Goal: Transaction & Acquisition: Obtain resource

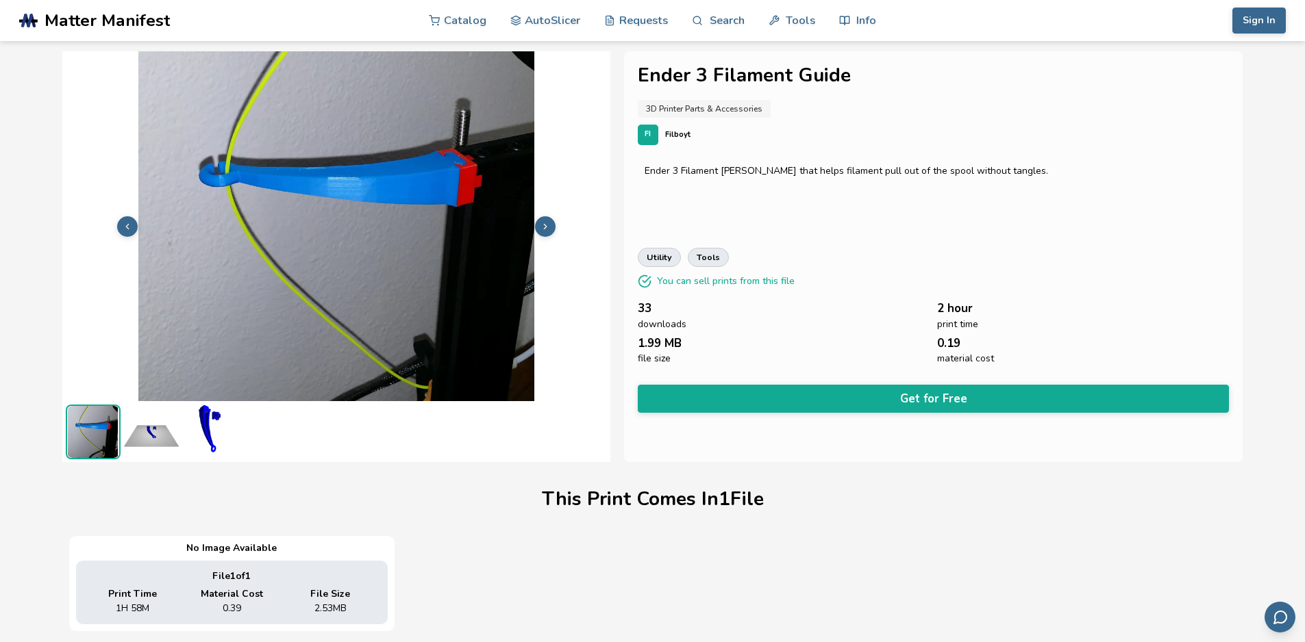
click at [151, 438] on img at bounding box center [151, 432] width 55 height 55
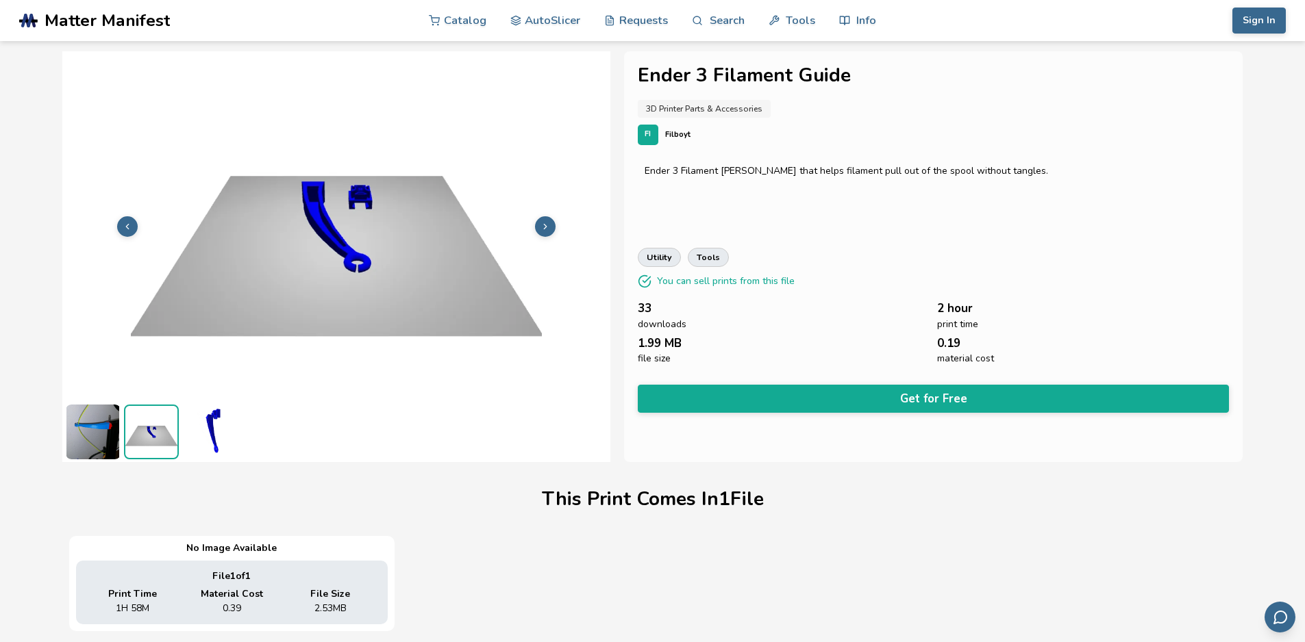
click at [201, 428] on img at bounding box center [209, 432] width 55 height 55
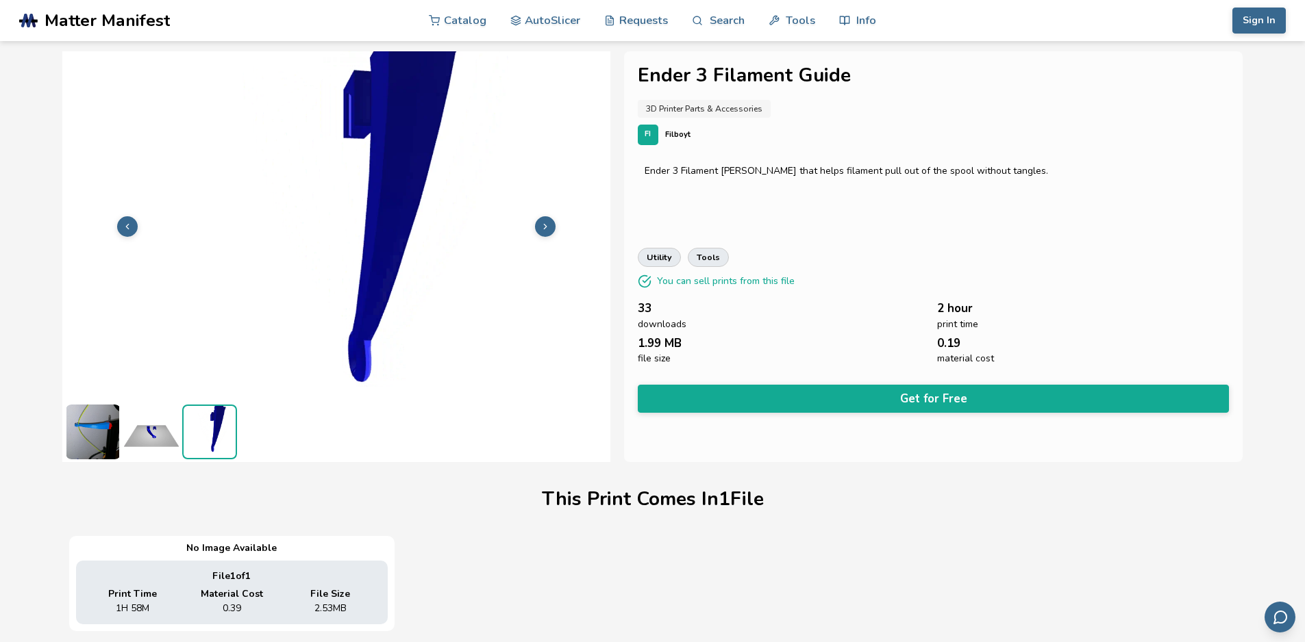
click at [86, 427] on img at bounding box center [93, 432] width 55 height 55
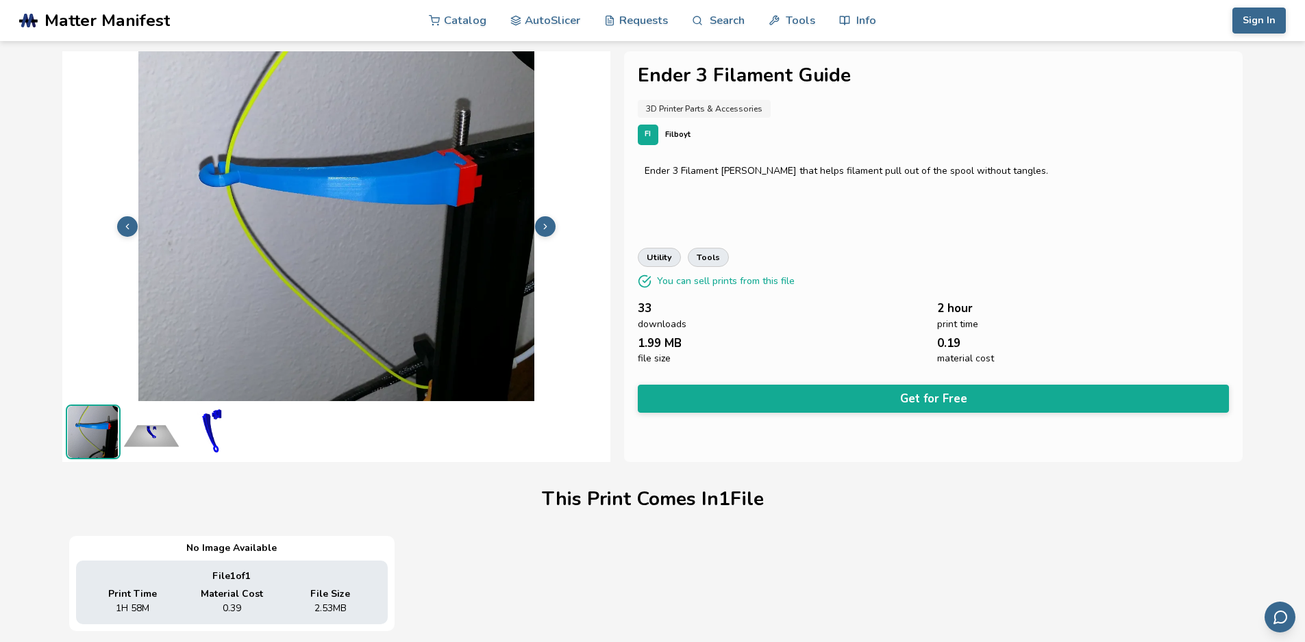
click at [543, 222] on icon at bounding box center [545, 227] width 10 height 10
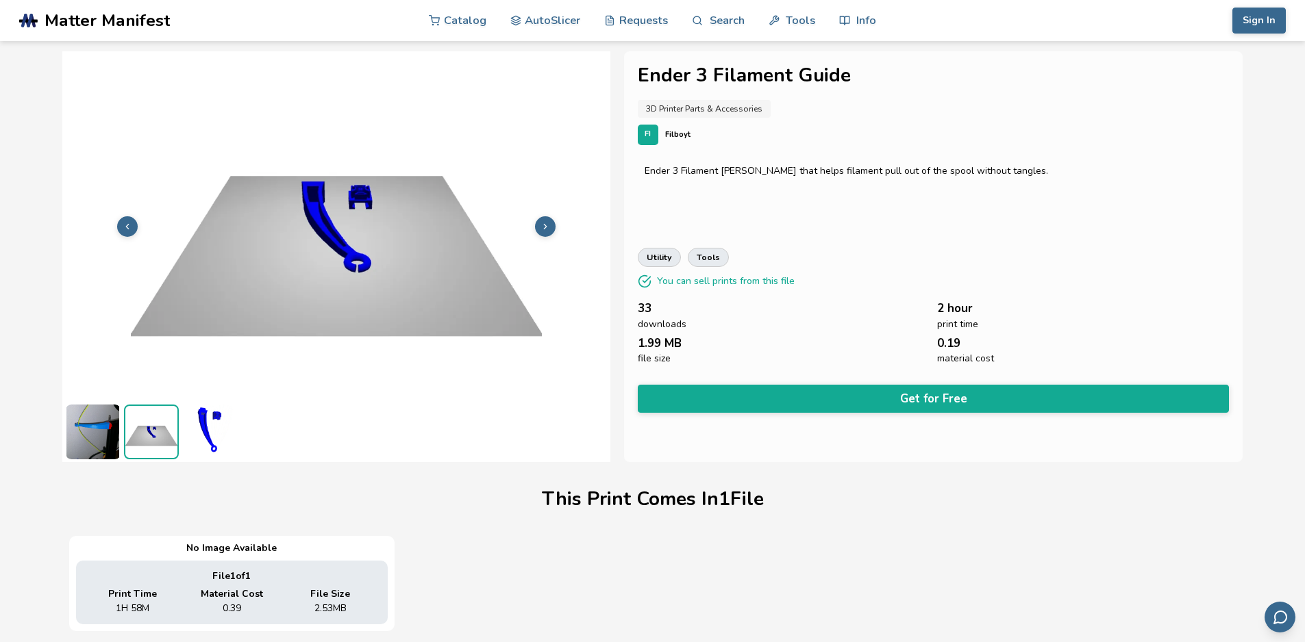
click at [543, 222] on icon at bounding box center [545, 227] width 10 height 10
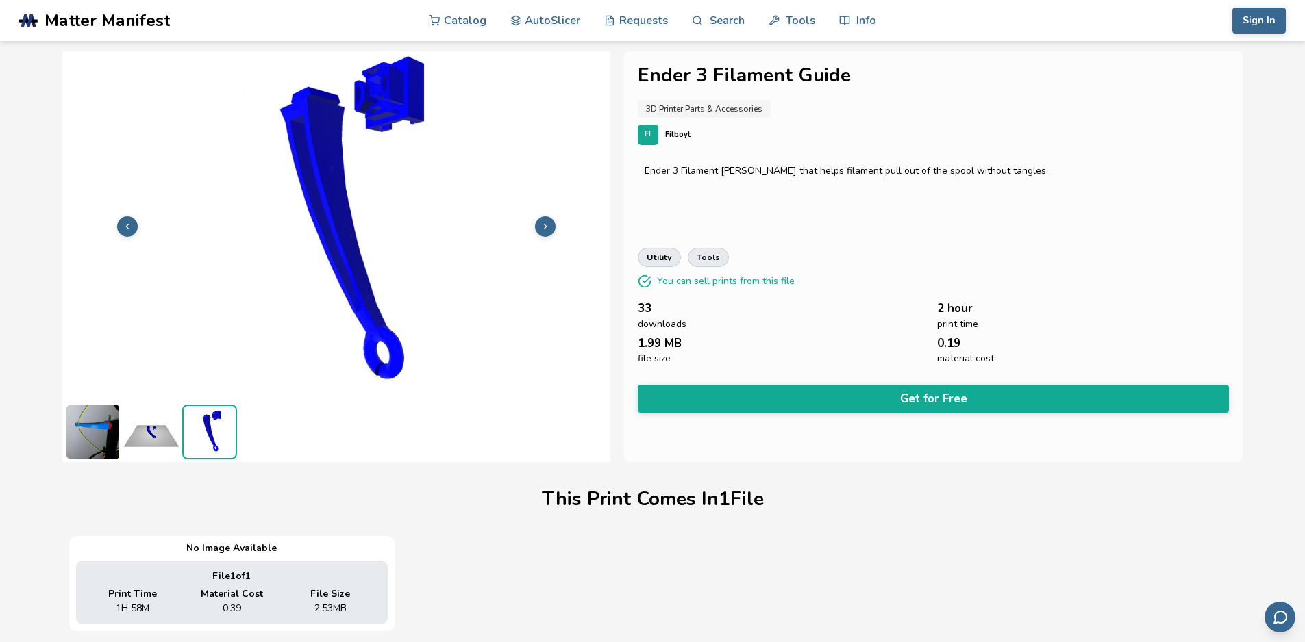
click at [545, 222] on icon at bounding box center [545, 227] width 10 height 10
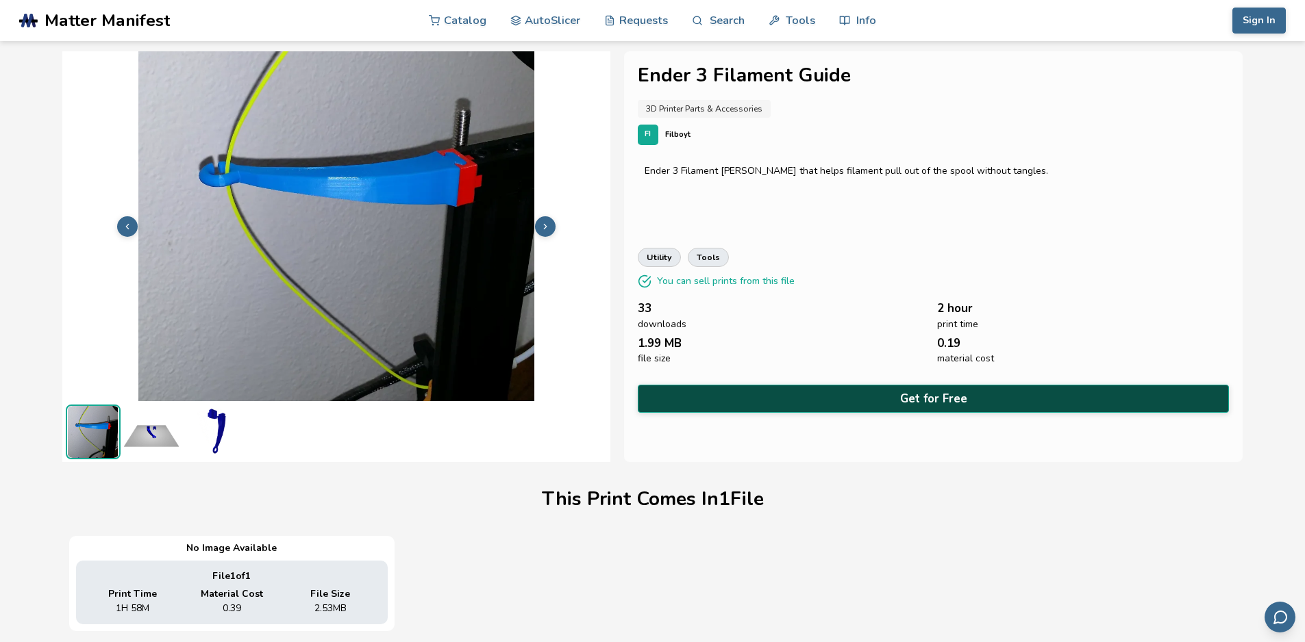
click at [972, 394] on button "Get for Free" at bounding box center [934, 399] width 592 height 28
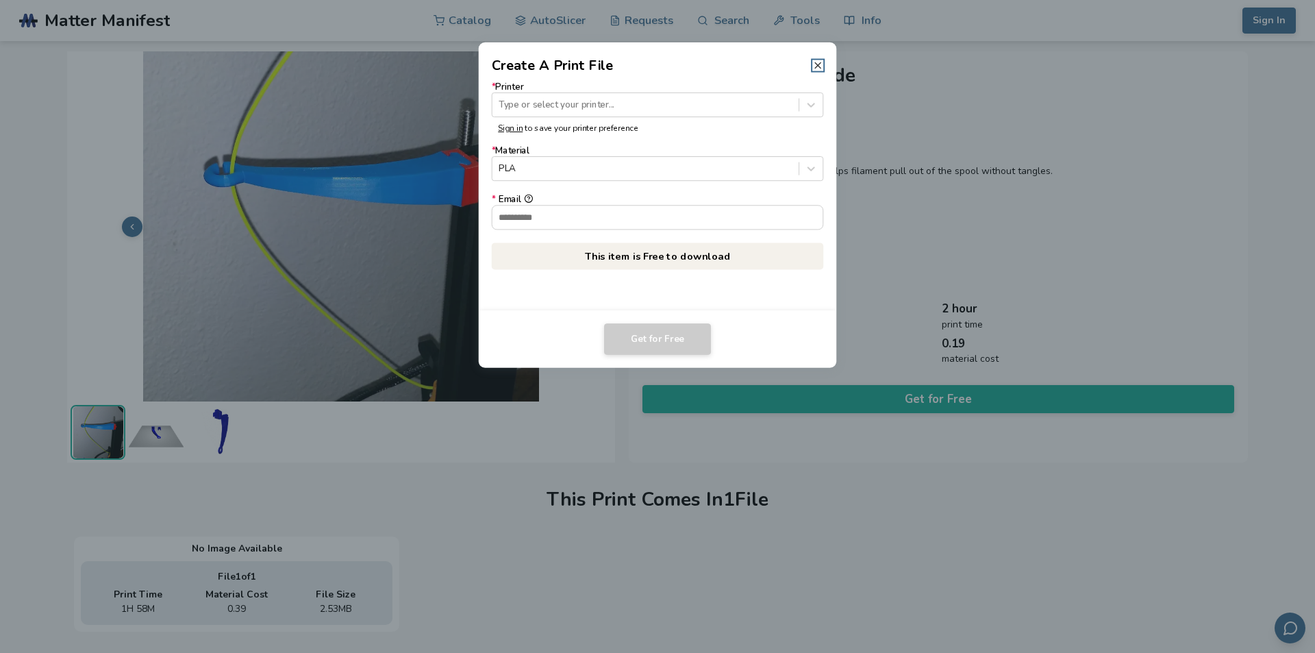
click at [818, 68] on icon at bounding box center [817, 65] width 11 height 11
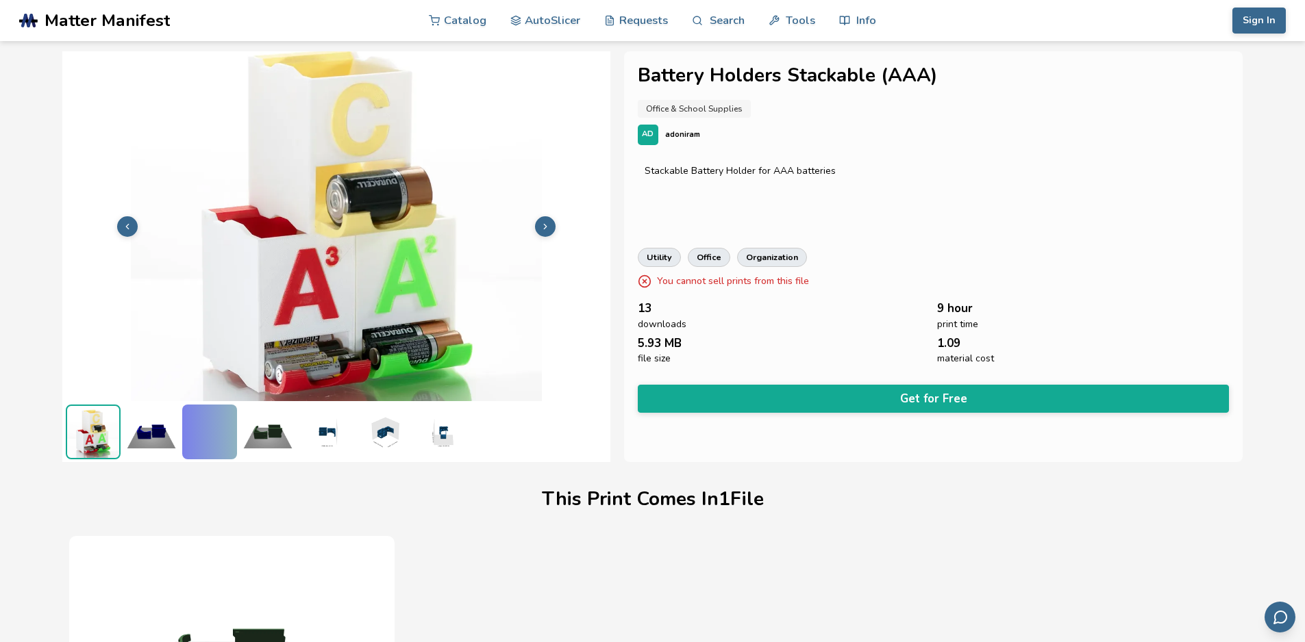
click at [268, 430] on img at bounding box center [267, 432] width 55 height 55
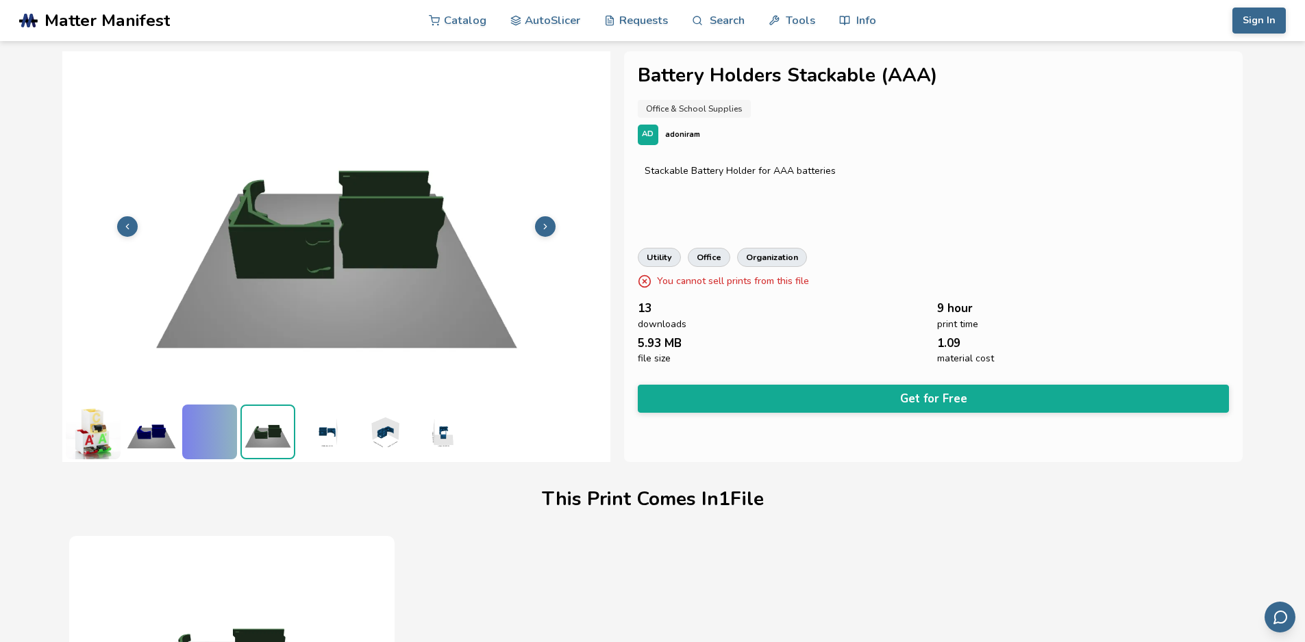
click at [340, 437] on img at bounding box center [326, 432] width 55 height 55
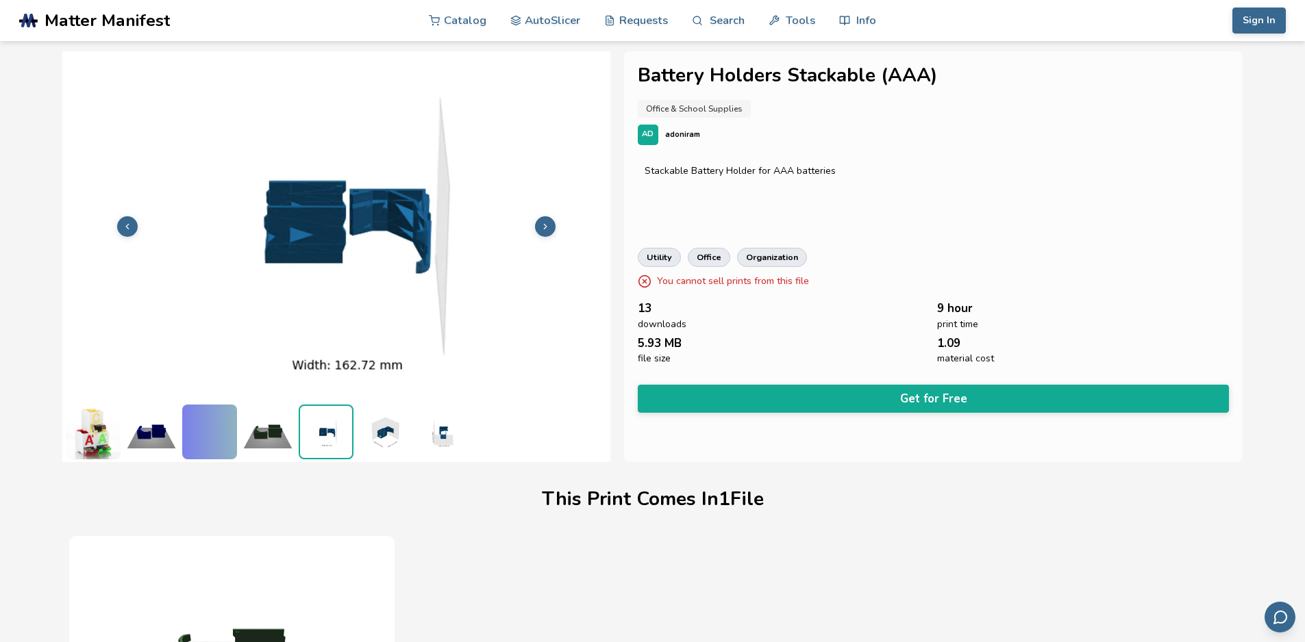
click at [382, 432] on img at bounding box center [384, 432] width 55 height 55
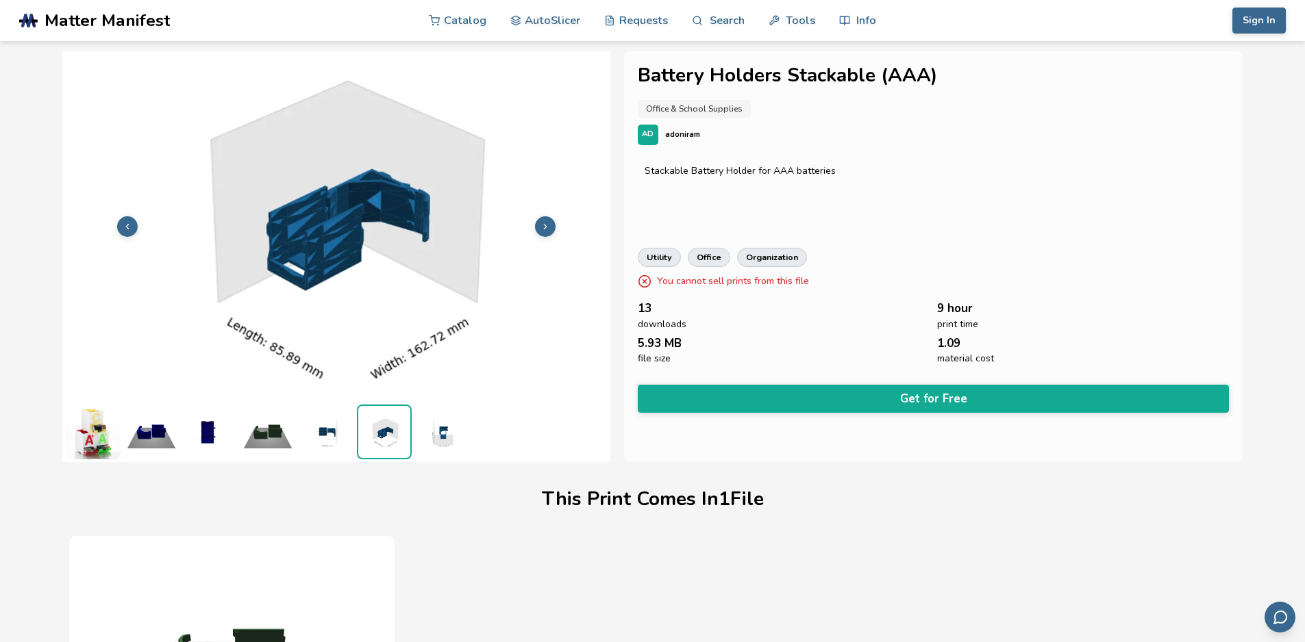
click at [446, 436] on img at bounding box center [442, 432] width 55 height 55
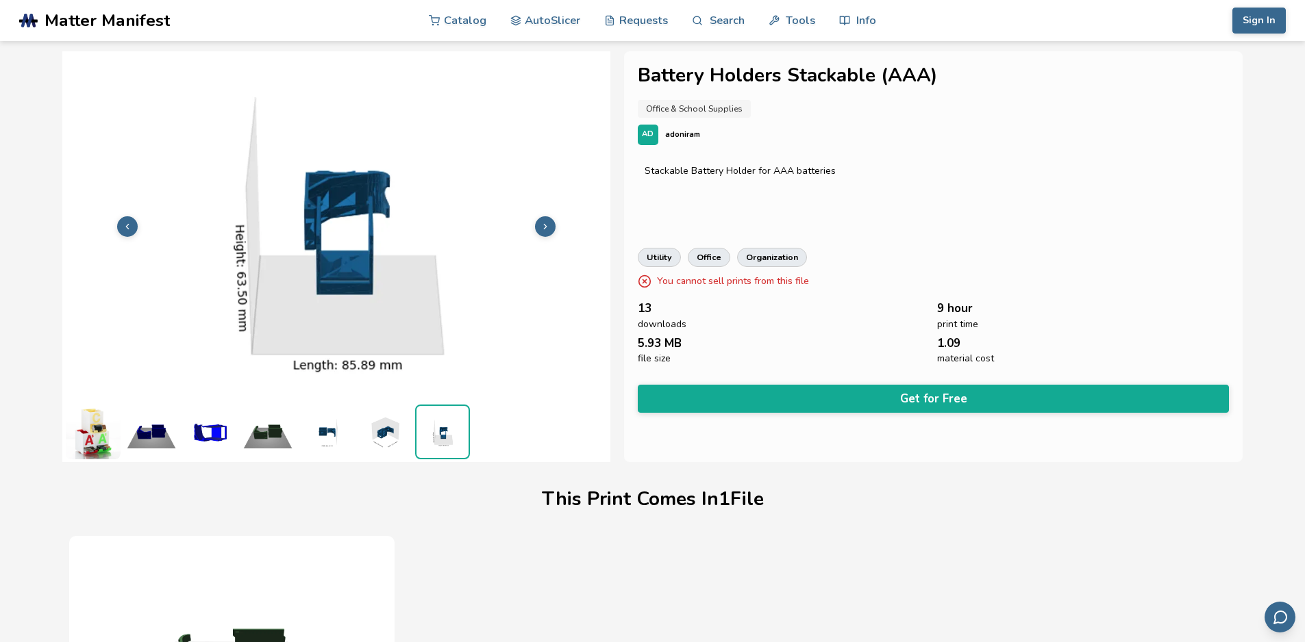
click at [262, 430] on img at bounding box center [267, 432] width 55 height 55
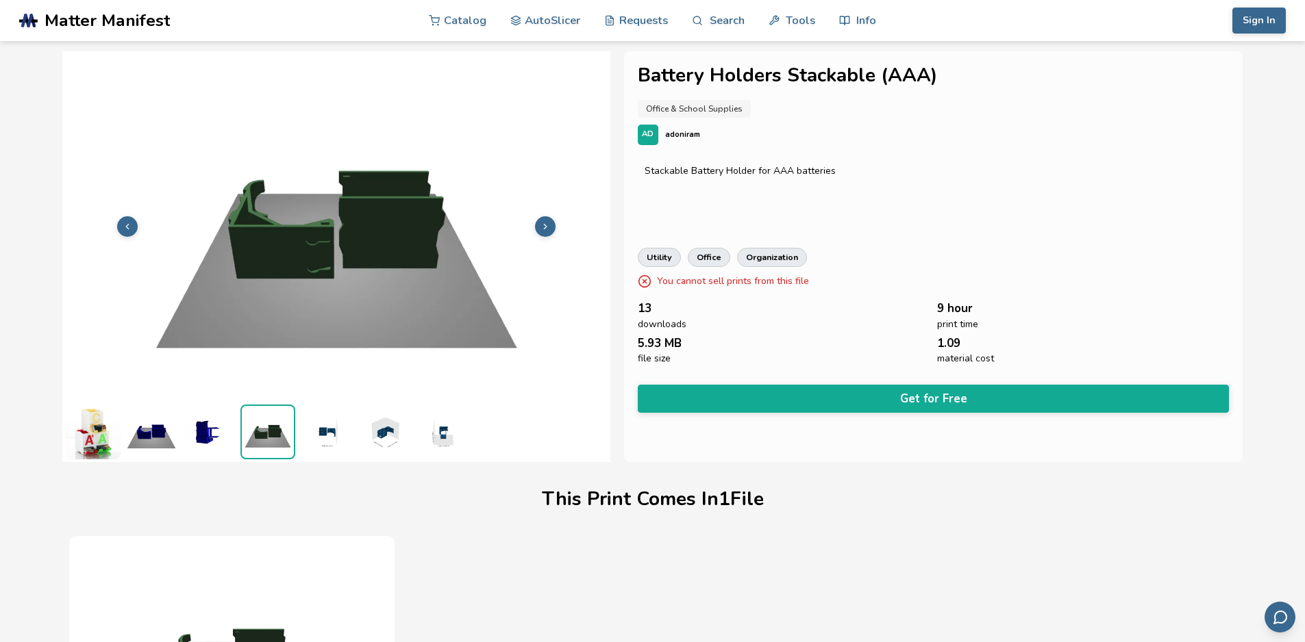
click at [209, 437] on img at bounding box center [209, 432] width 55 height 55
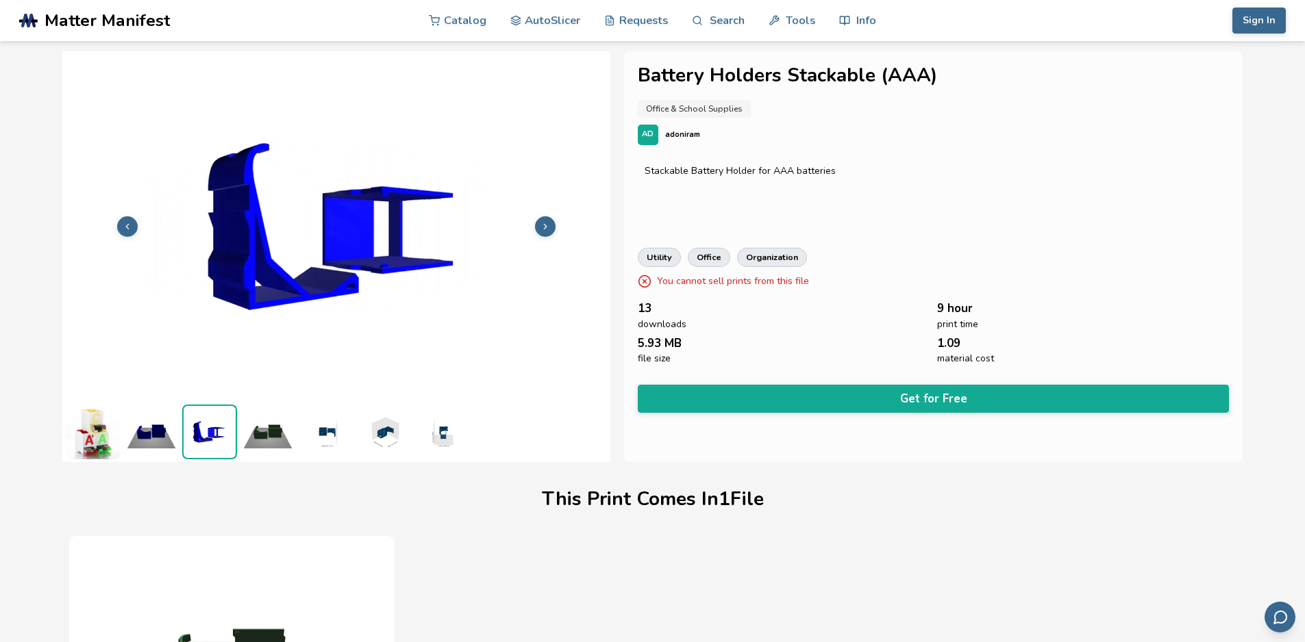
click at [177, 431] on img at bounding box center [151, 432] width 55 height 55
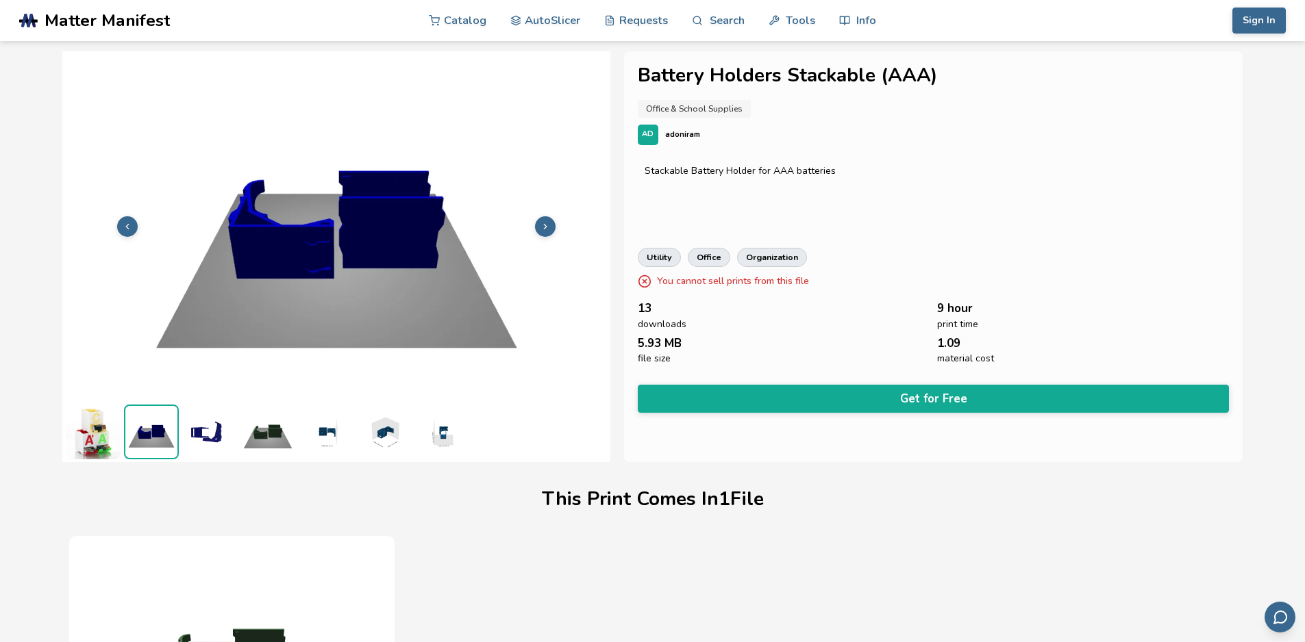
drag, startPoint x: 84, startPoint y: 439, endPoint x: 87, endPoint y: 446, distance: 7.4
click at [84, 440] on img at bounding box center [93, 432] width 55 height 55
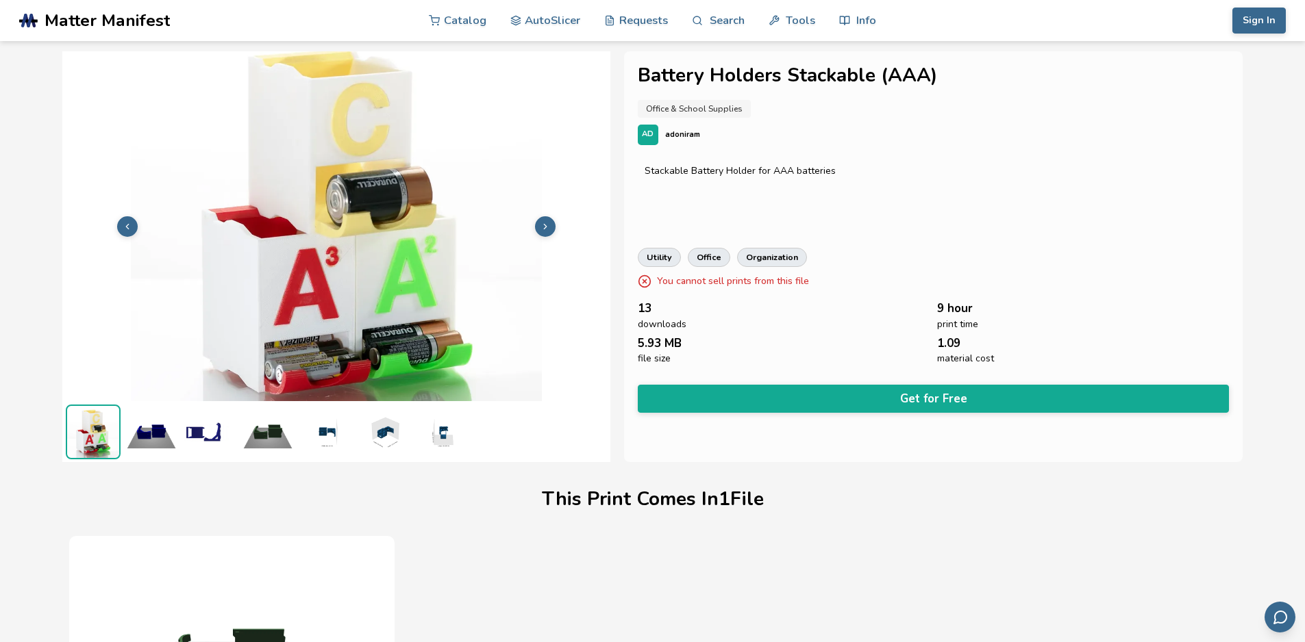
click at [993, 397] on button "Get for Free" at bounding box center [934, 399] width 592 height 28
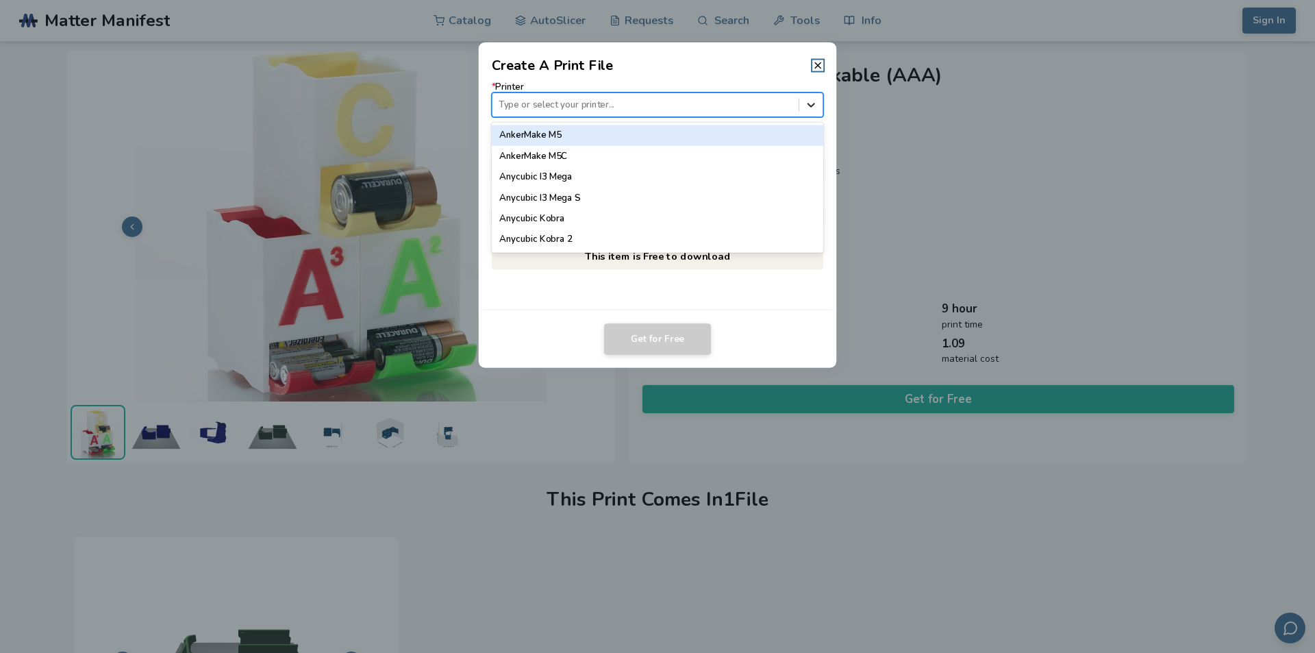
click at [815, 100] on icon at bounding box center [811, 104] width 13 height 13
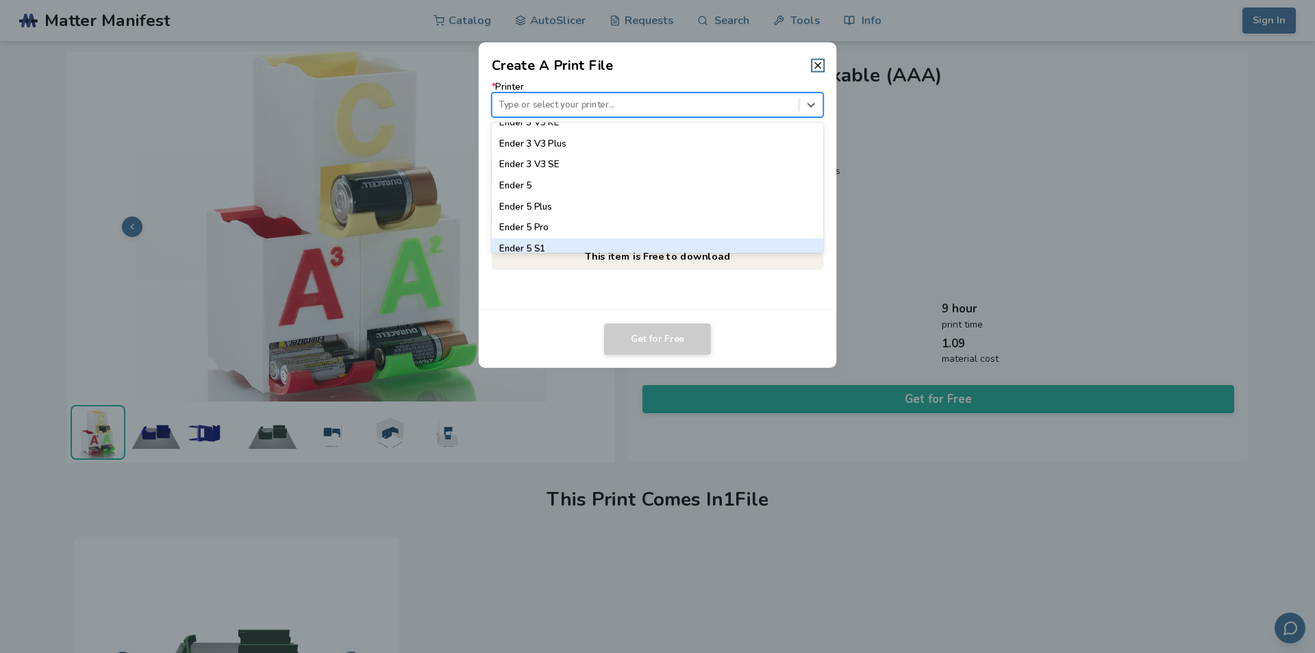
scroll to position [959, 0]
click at [521, 230] on div "Ender 3 V3 SE" at bounding box center [658, 226] width 332 height 21
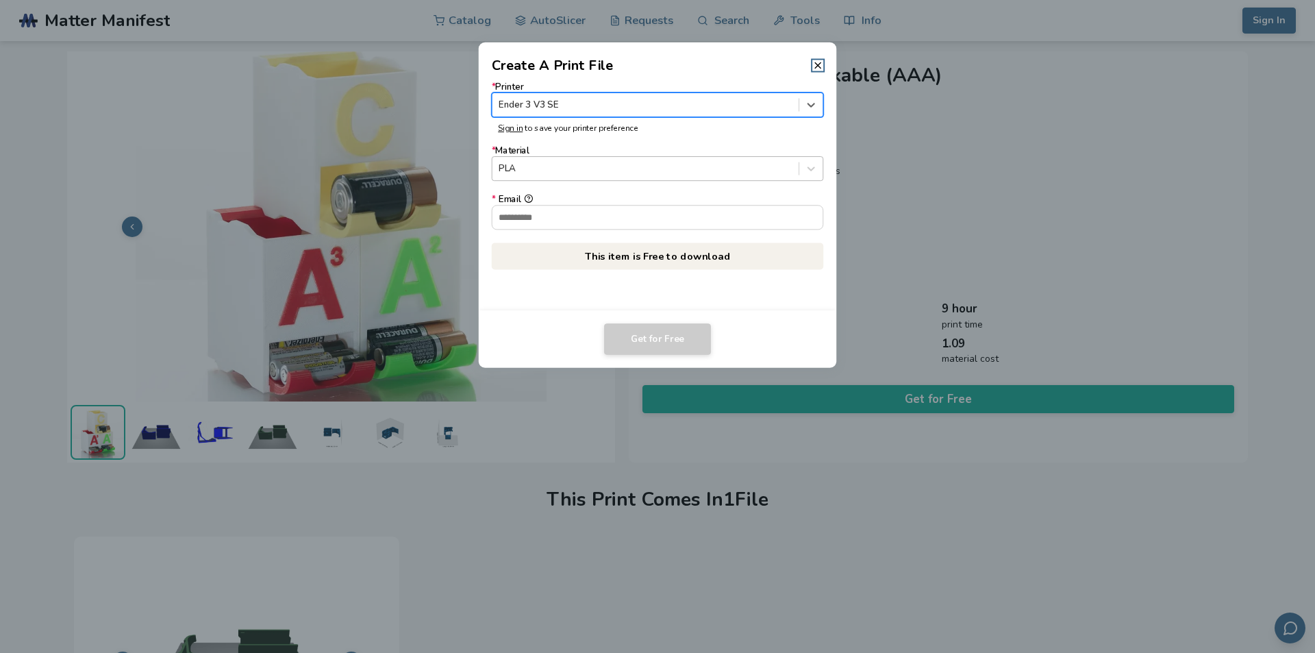
click at [587, 169] on div at bounding box center [645, 168] width 293 height 13
click at [685, 227] on input "* Email" at bounding box center [657, 216] width 331 height 23
type input "**********"
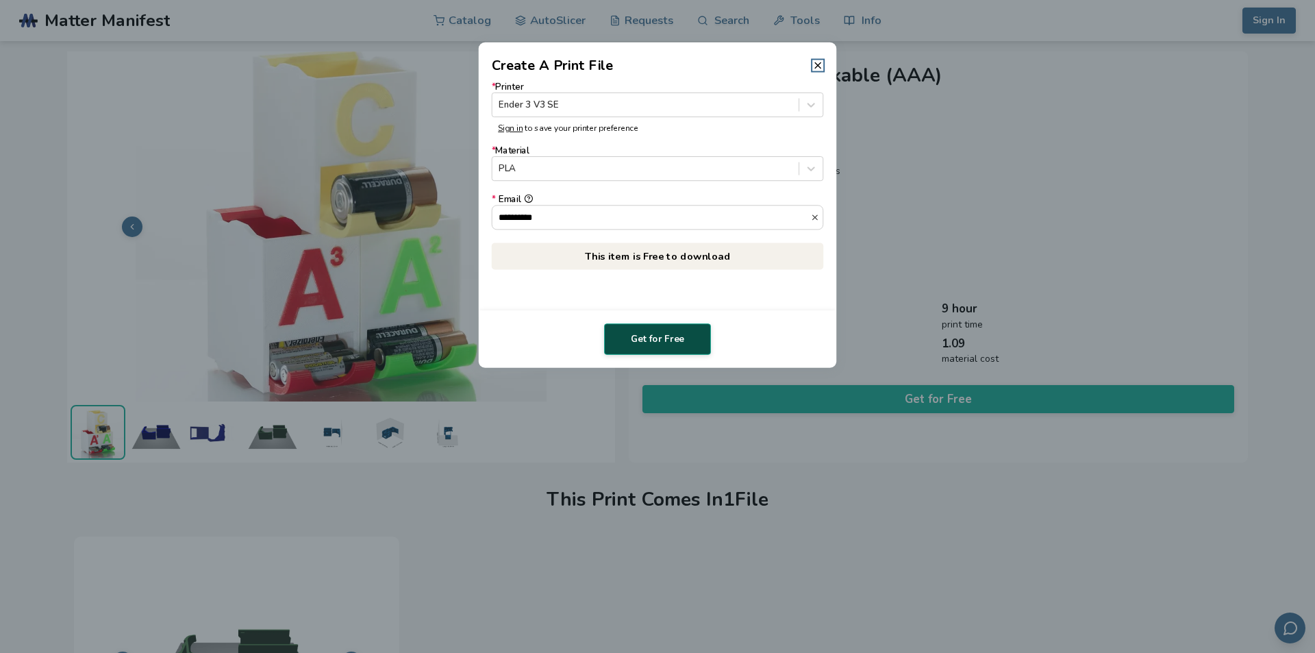
click at [666, 342] on button "Get for Free" at bounding box center [657, 339] width 107 height 32
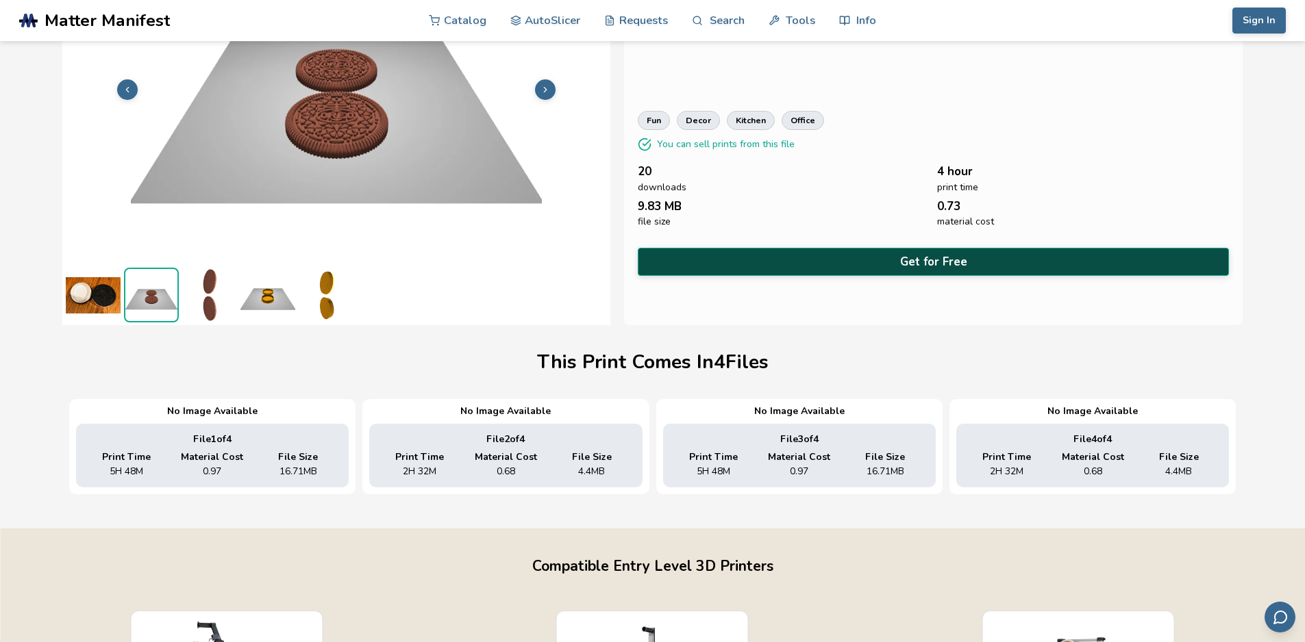
click at [962, 260] on button "Get for Free" at bounding box center [934, 262] width 592 height 28
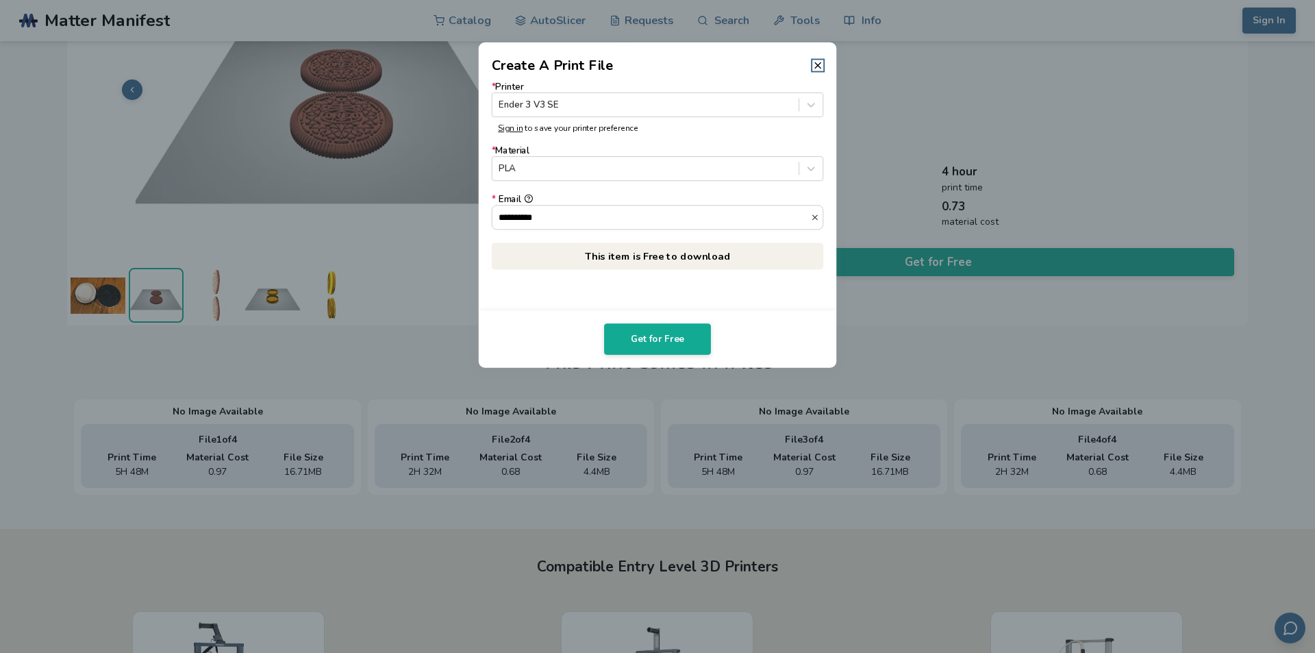
click at [668, 255] on p "This item is Free to download" at bounding box center [658, 255] width 332 height 27
click at [671, 341] on button "Get for Free" at bounding box center [657, 339] width 107 height 32
